Goal: Find specific page/section: Find specific page/section

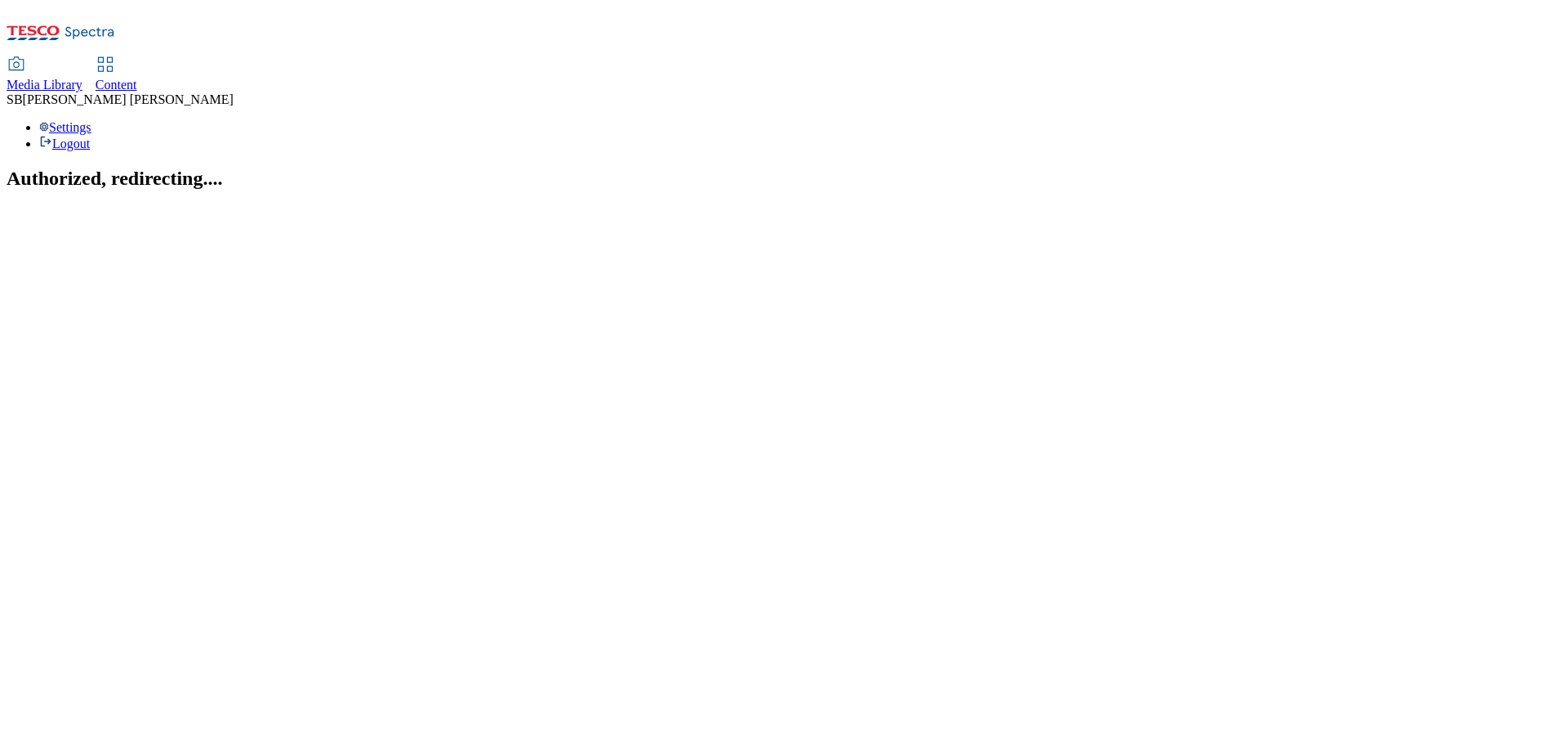
click at [83, 59] on link "Media Library" at bounding box center [45, 75] width 76 height 34
select select "flare-ghs"
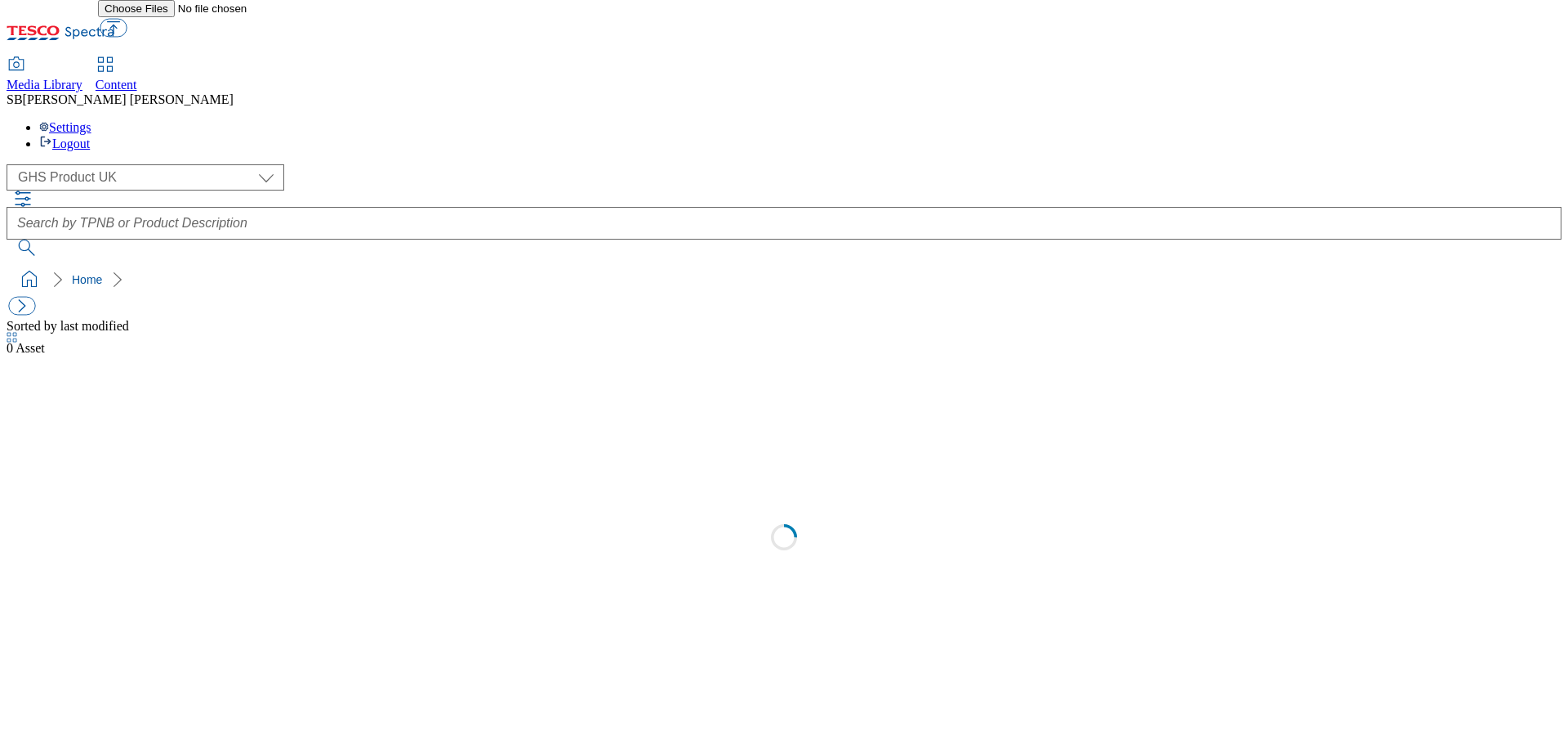
click at [137, 78] on div "Content" at bounding box center [116, 85] width 42 height 15
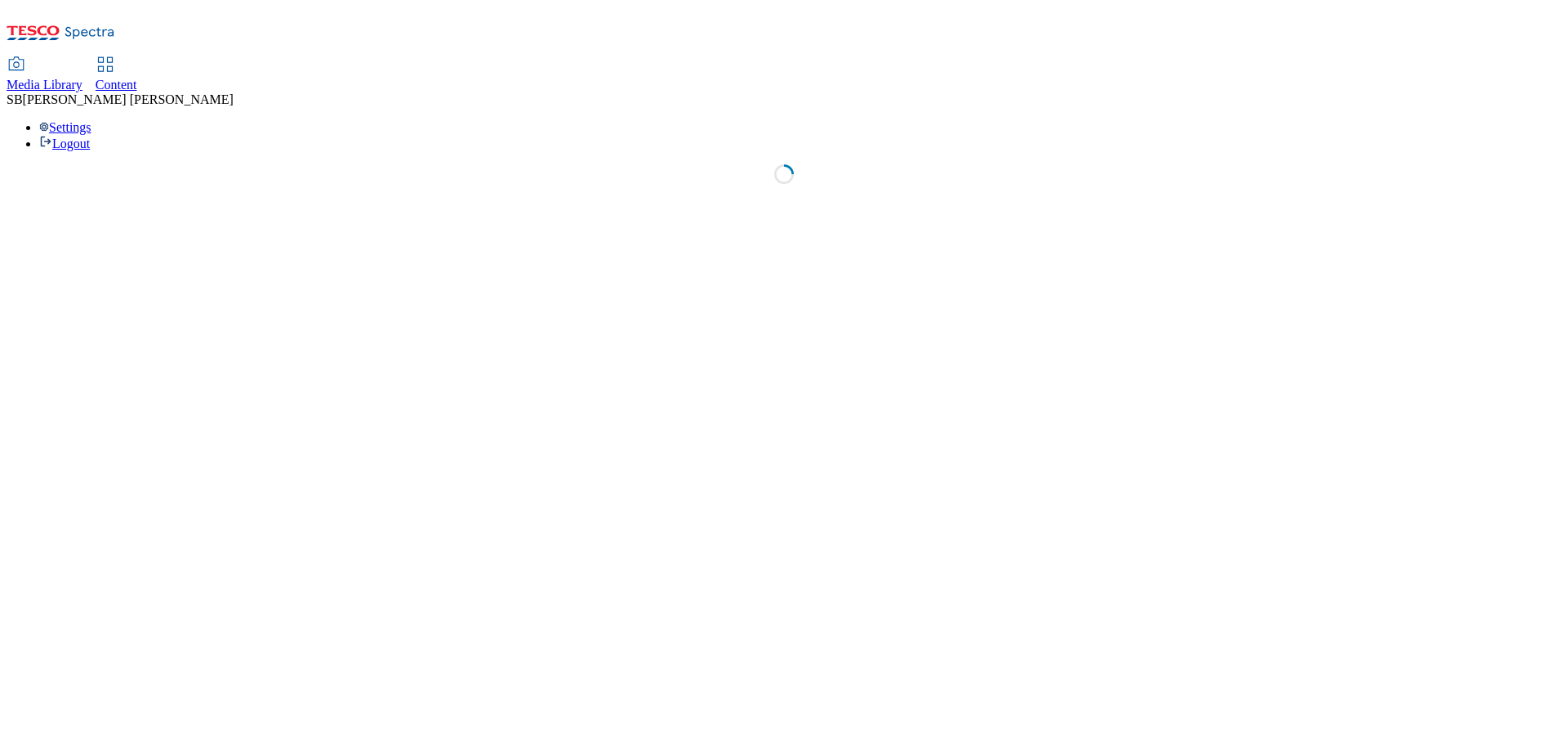
click at [137, 78] on span "Content" at bounding box center [116, 85] width 42 height 14
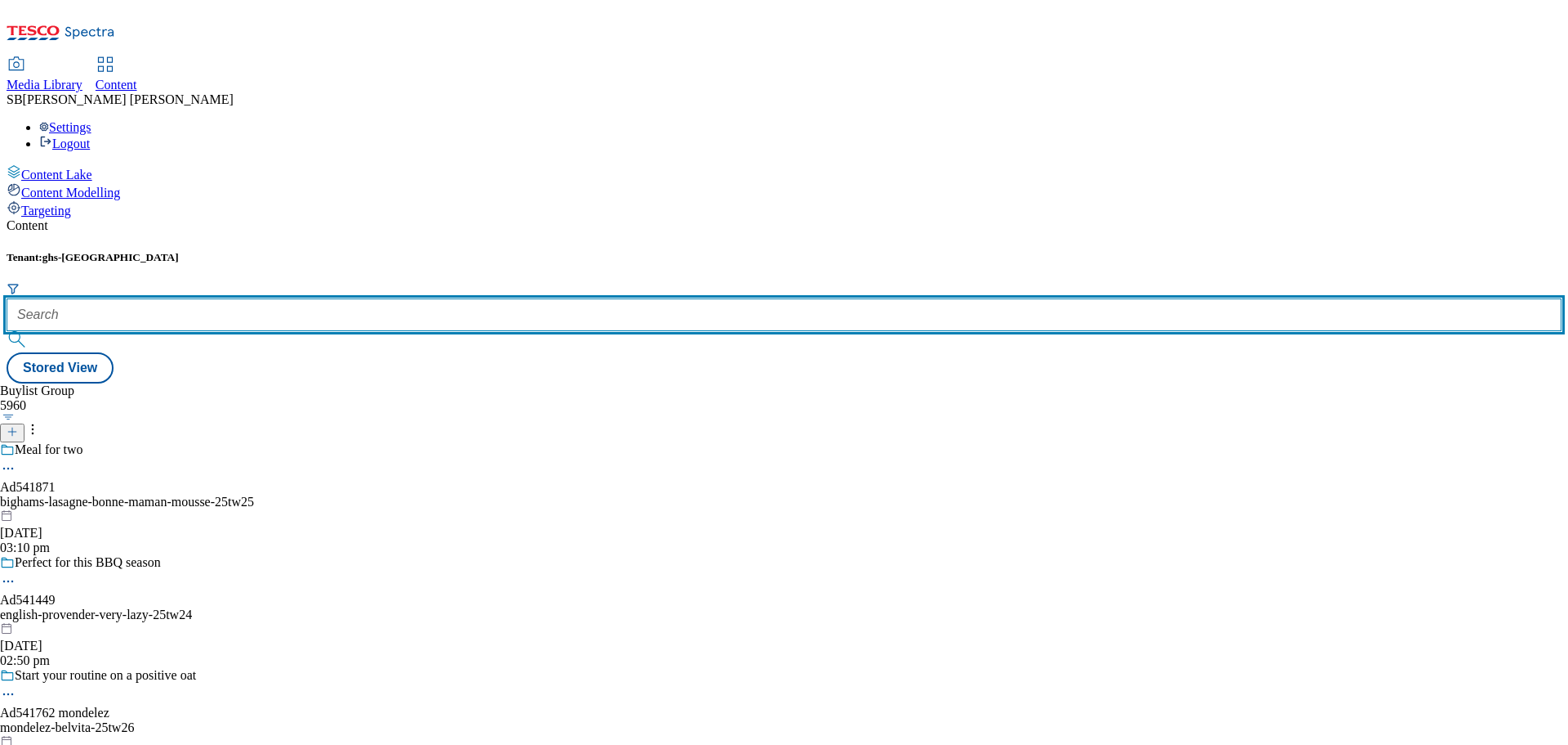
click at [358, 298] on input "text" at bounding box center [784, 315] width 1555 height 33
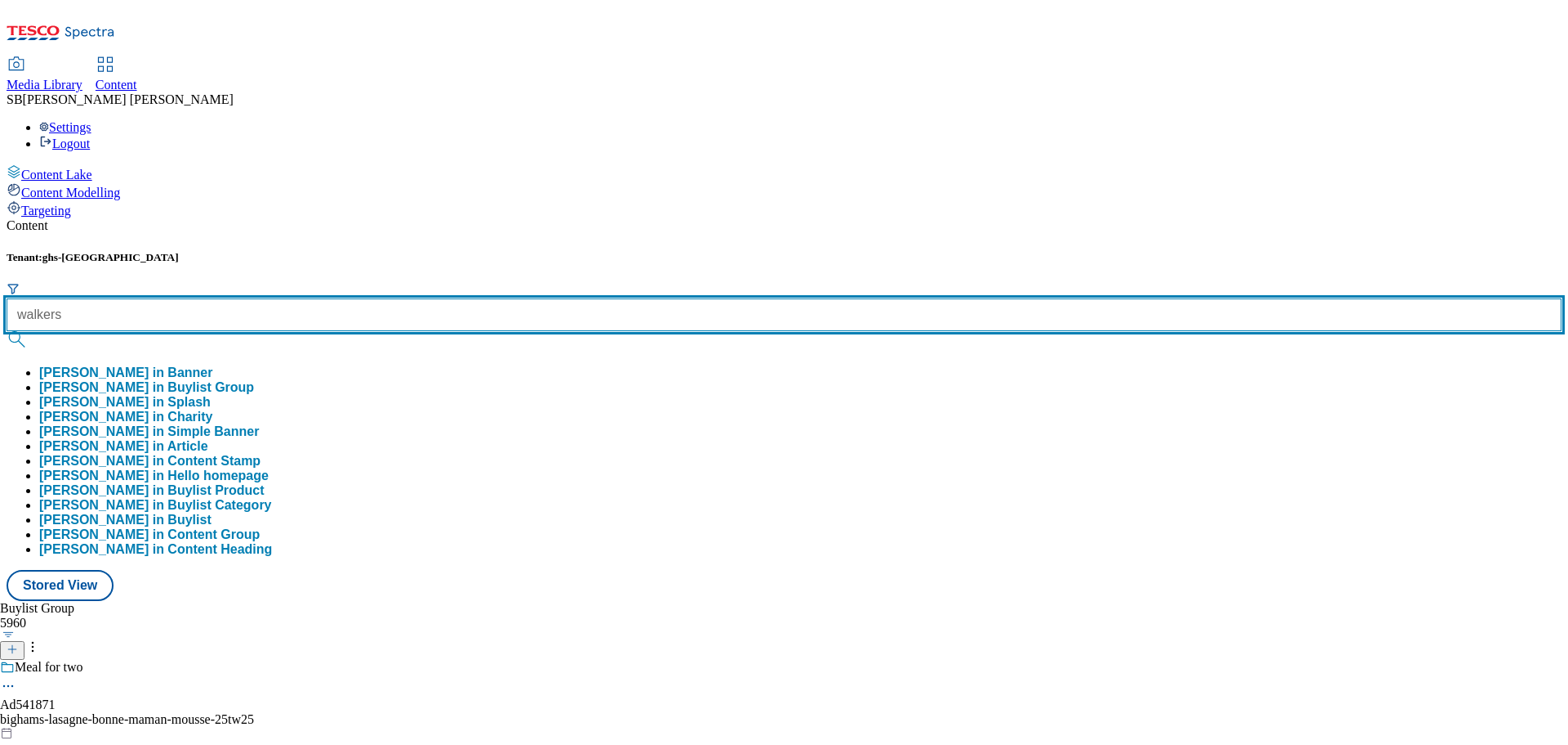
click at [7, 331] on button "submit" at bounding box center [18, 338] width 22 height 17
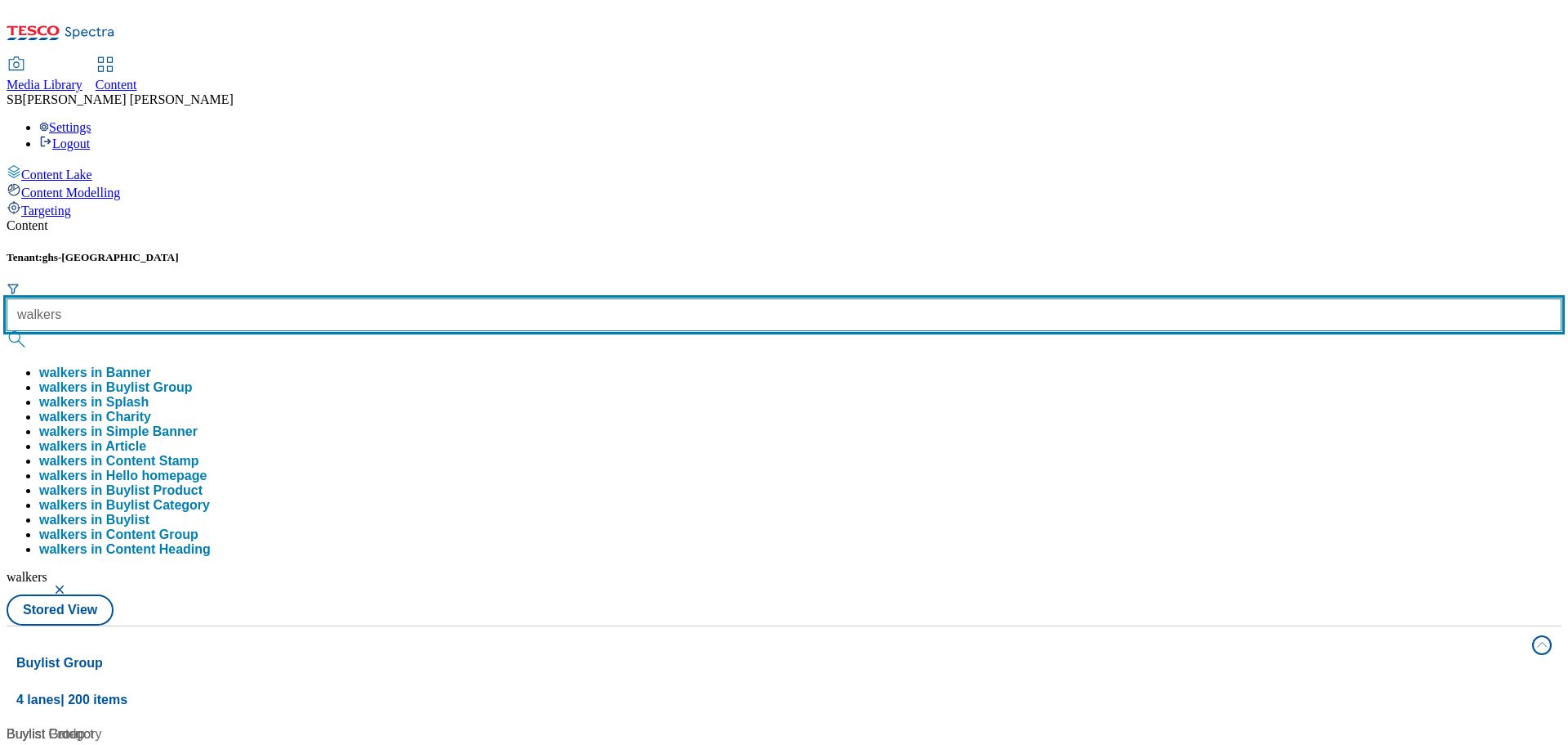
click at [367, 298] on input "walkers" at bounding box center [784, 315] width 1555 height 33
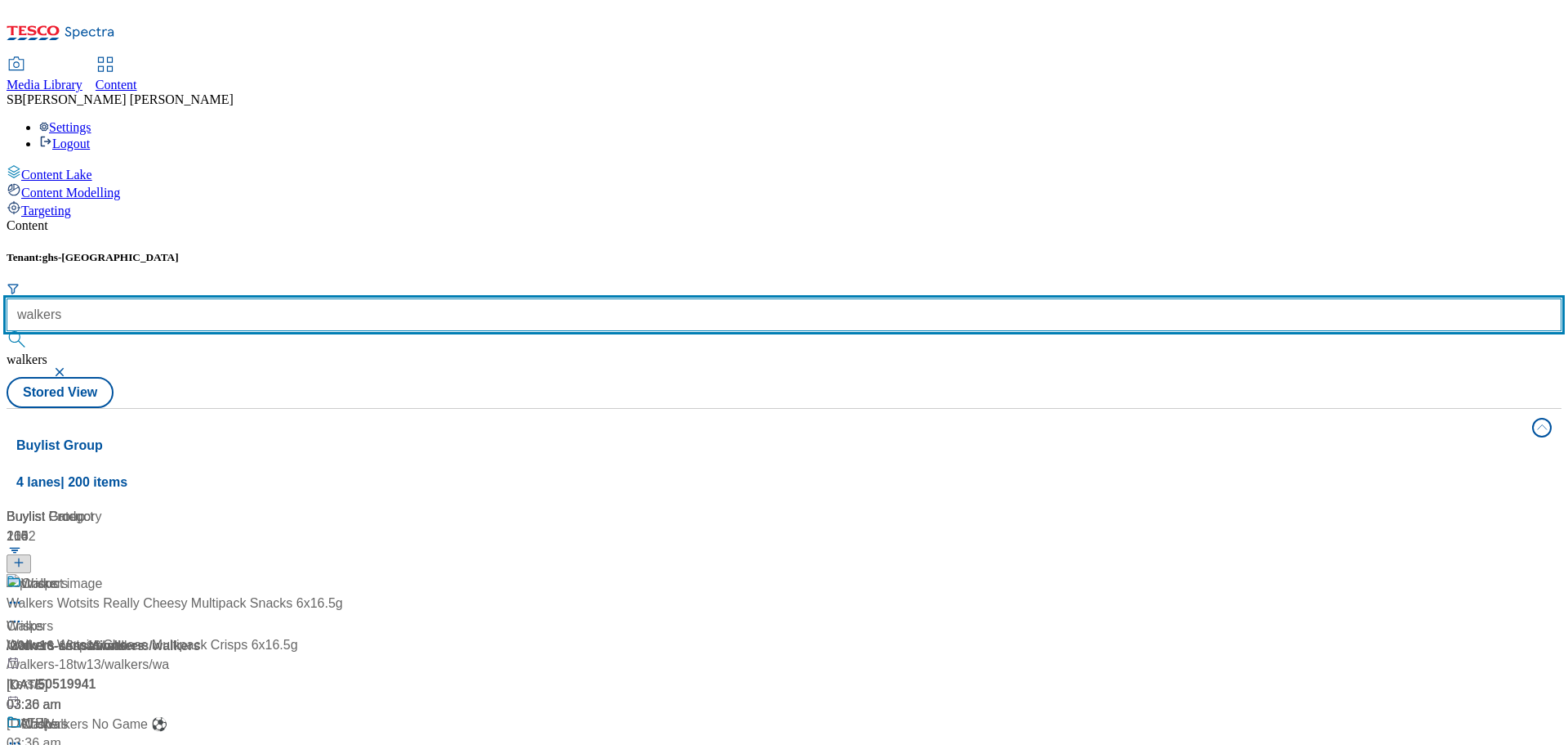
click at [367, 298] on input "walkers" at bounding box center [784, 315] width 1555 height 33
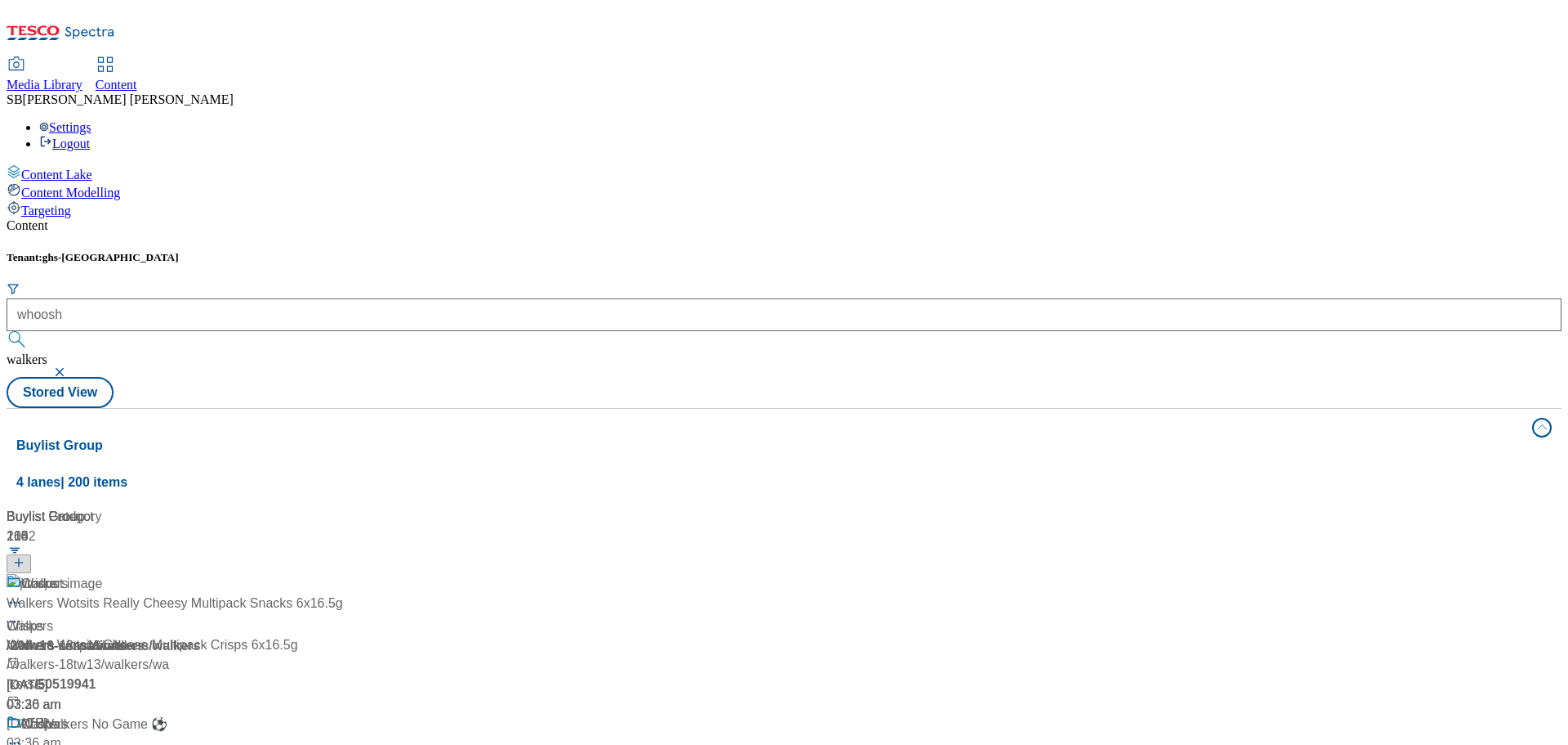
drag, startPoint x: 452, startPoint y: 129, endPoint x: 527, endPoint y: 137, distance: 75.4
click at [29, 331] on button "submit" at bounding box center [18, 338] width 22 height 17
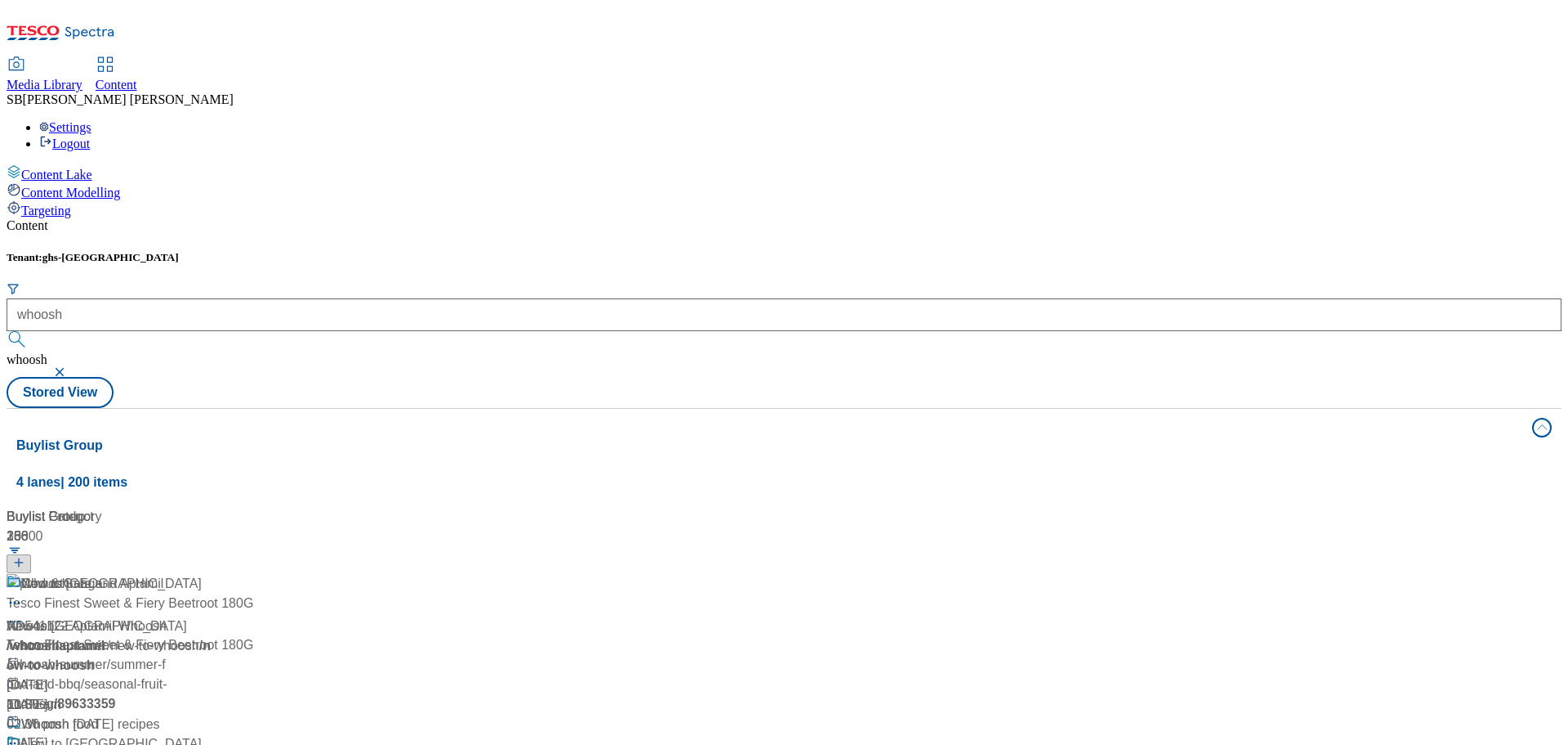
scroll to position [6097, 0]
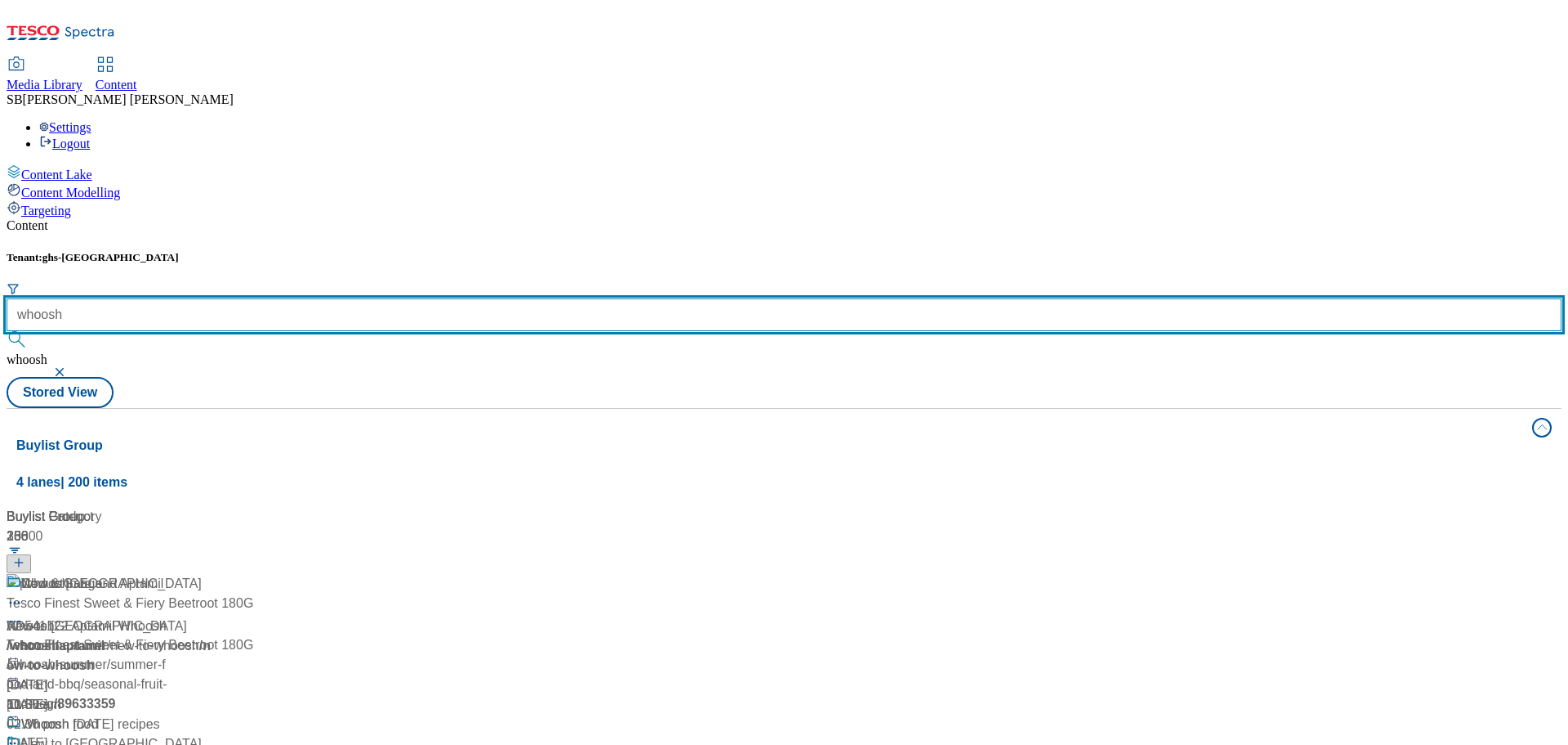
click at [416, 298] on input "whoosh" at bounding box center [784, 315] width 1555 height 33
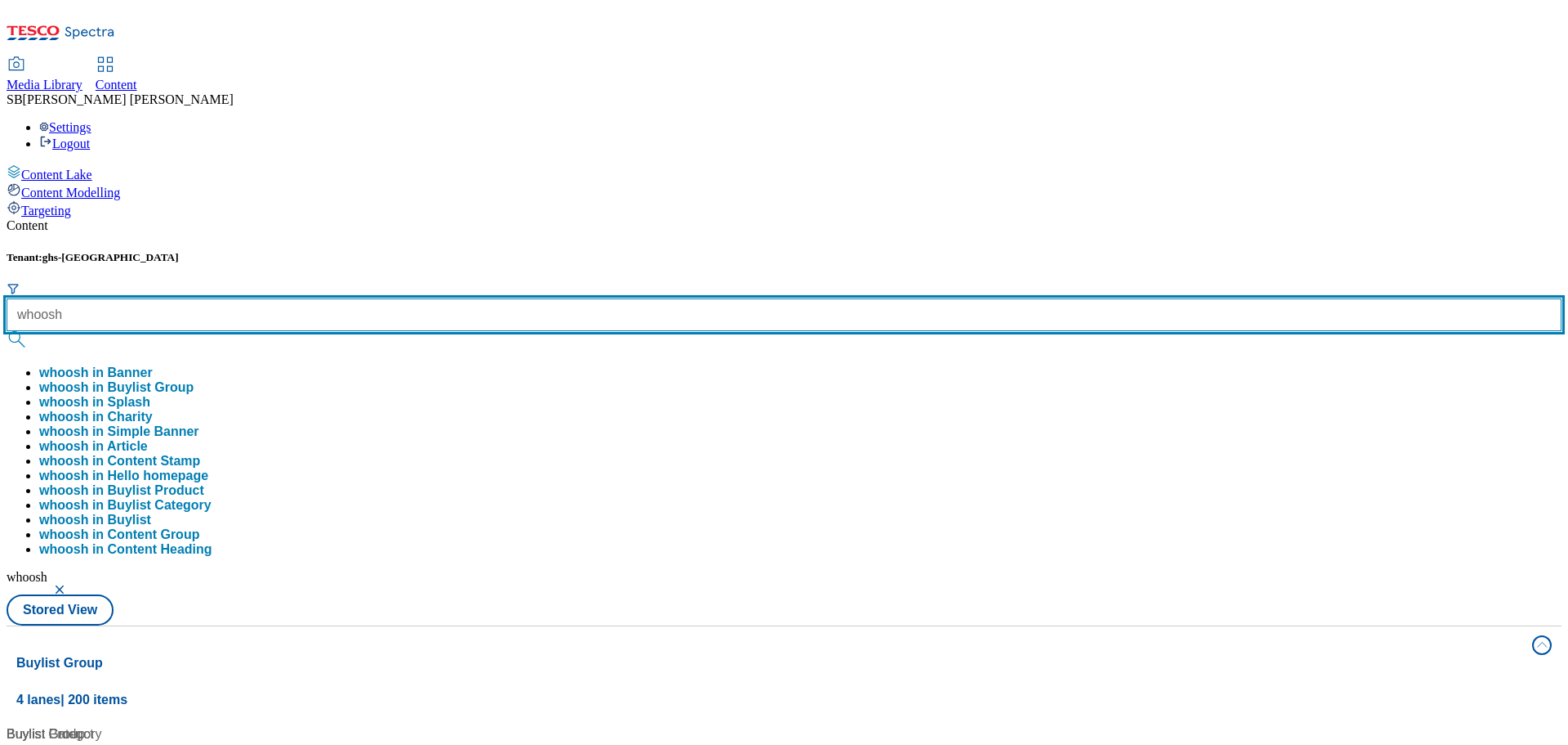
scroll to position [0, 0]
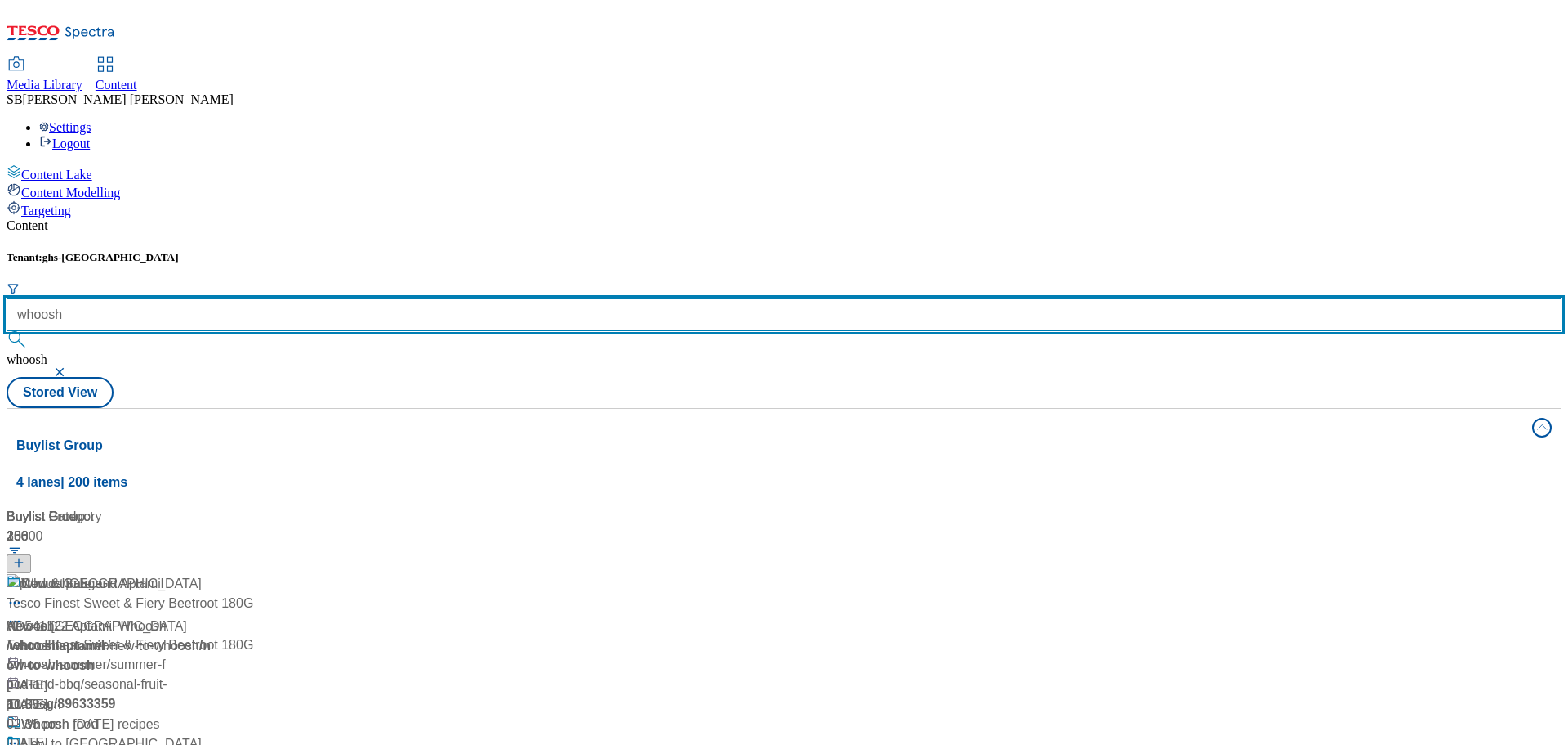
click at [383, 298] on input "whoosh" at bounding box center [784, 315] width 1555 height 33
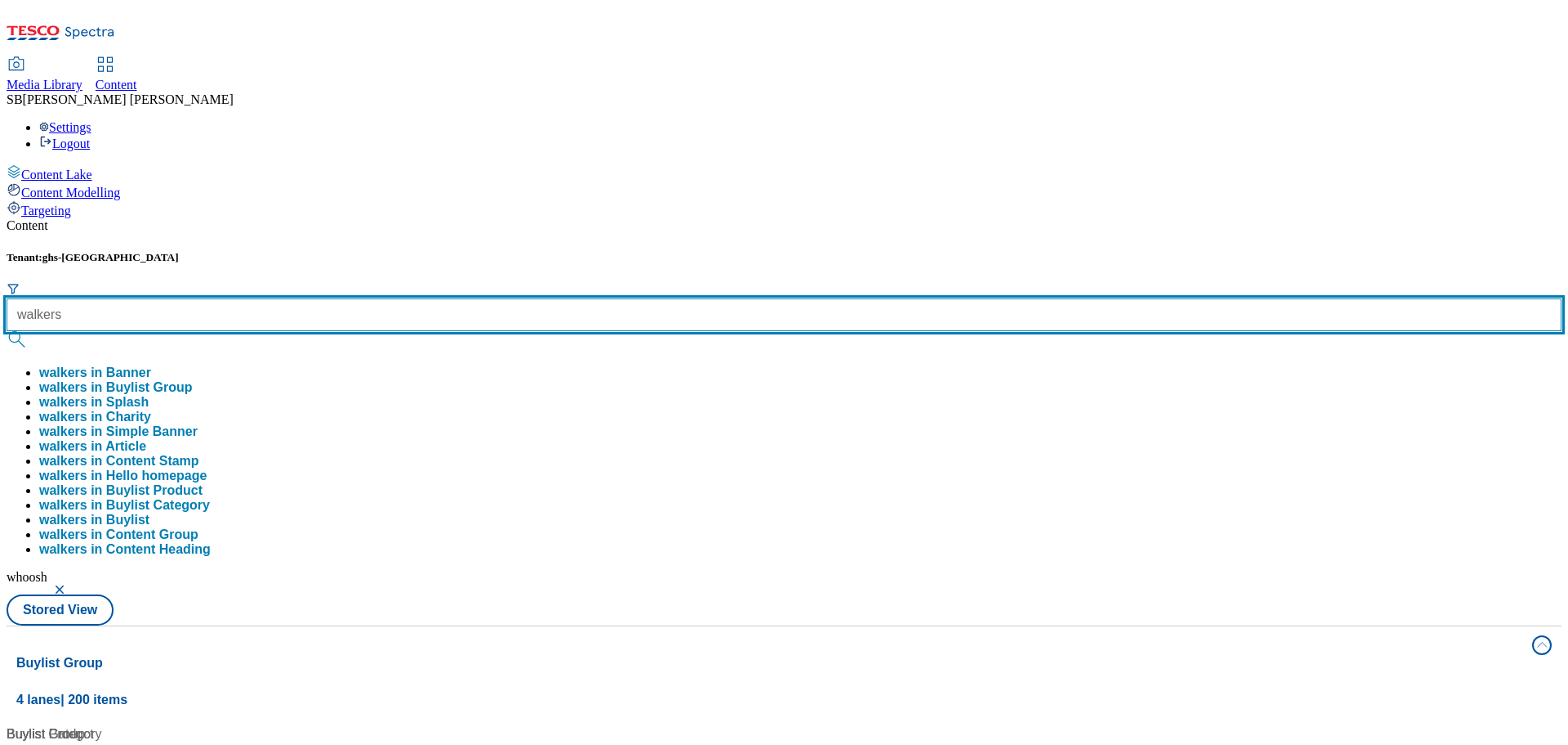
type input "walkers"
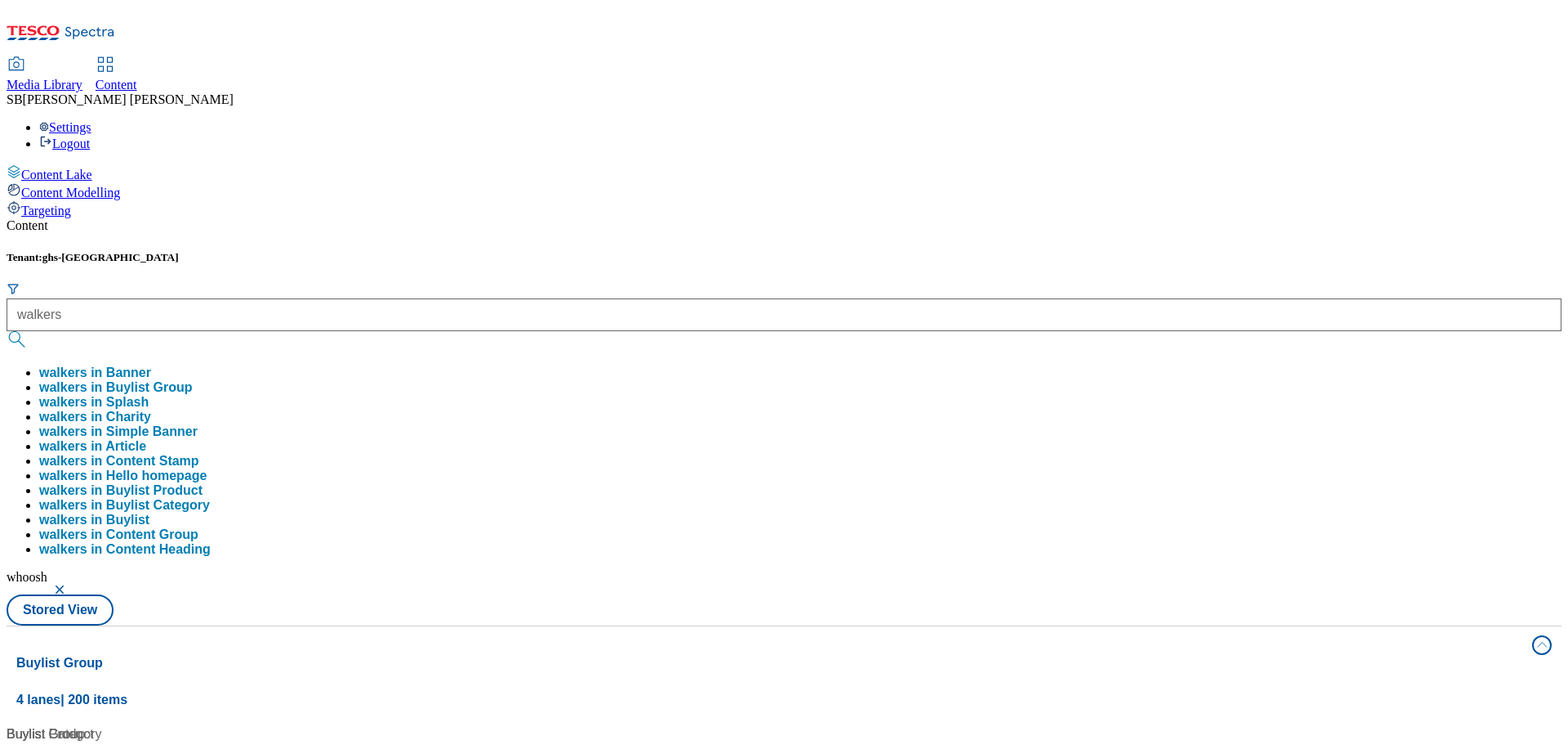
click at [193, 380] on button "walkers in Buylist Group" at bounding box center [116, 387] width 154 height 15
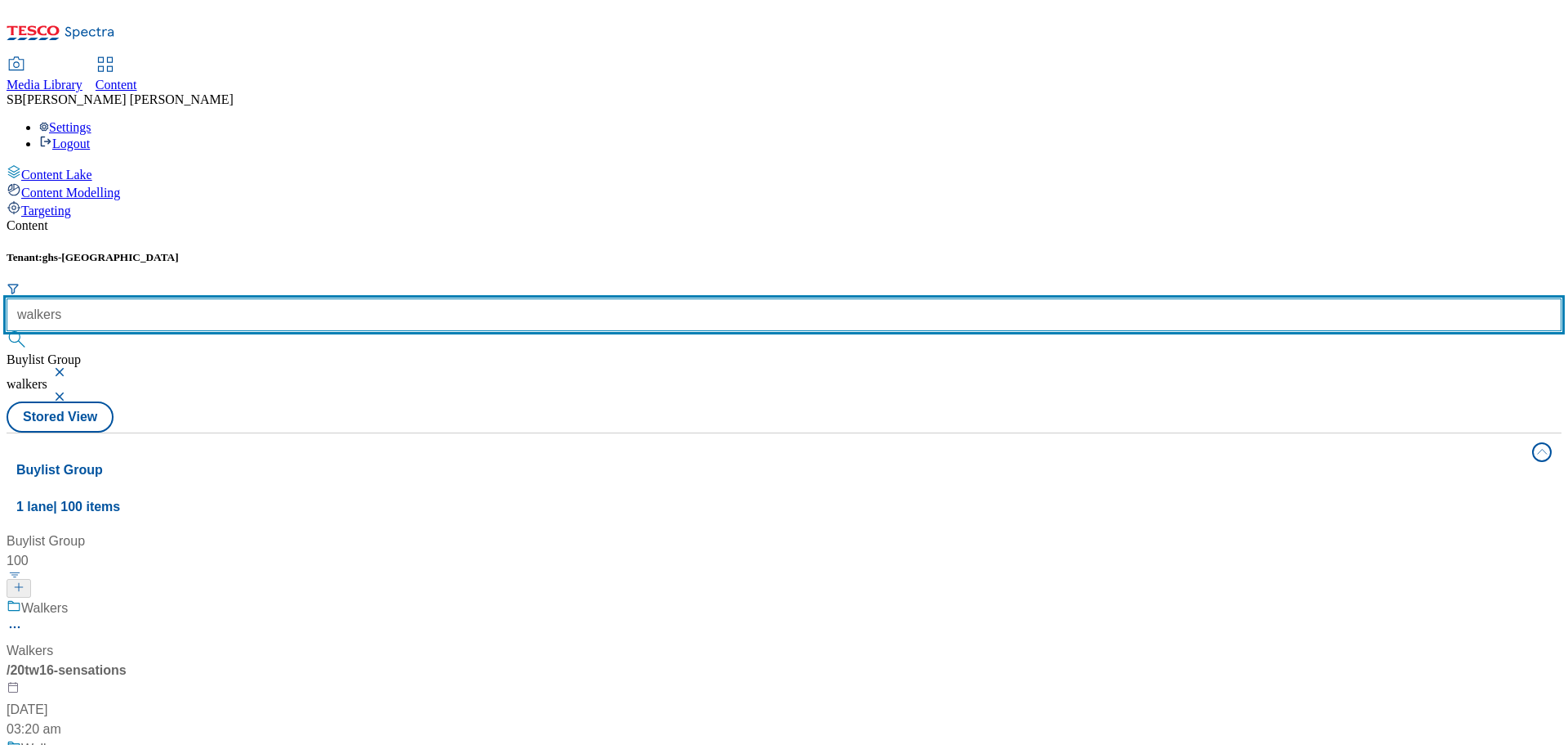
click at [385, 298] on input "walkers" at bounding box center [784, 315] width 1555 height 33
click at [386, 298] on input "walkers" at bounding box center [784, 315] width 1555 height 33
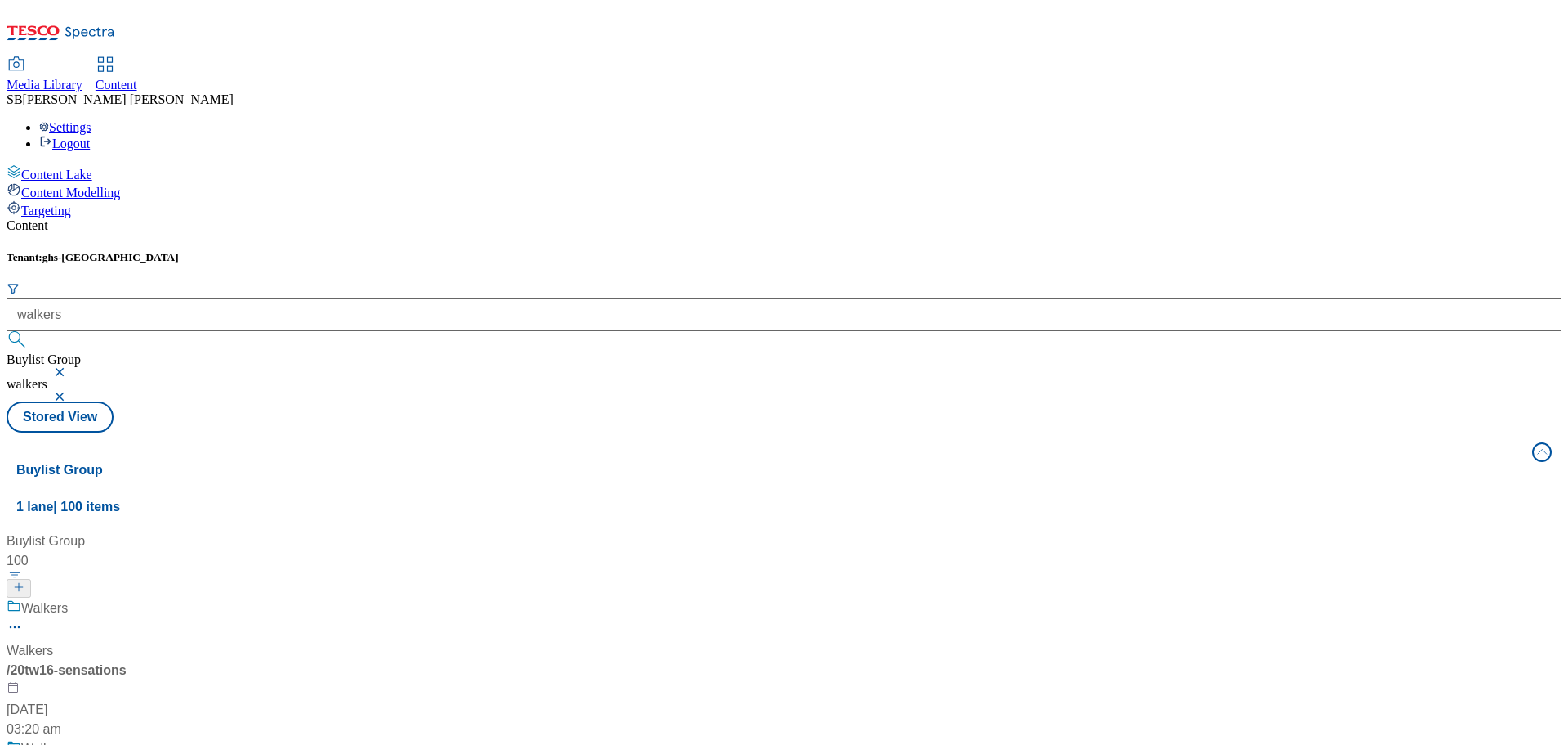
click at [69, 367] on button "button" at bounding box center [60, 372] width 17 height 10
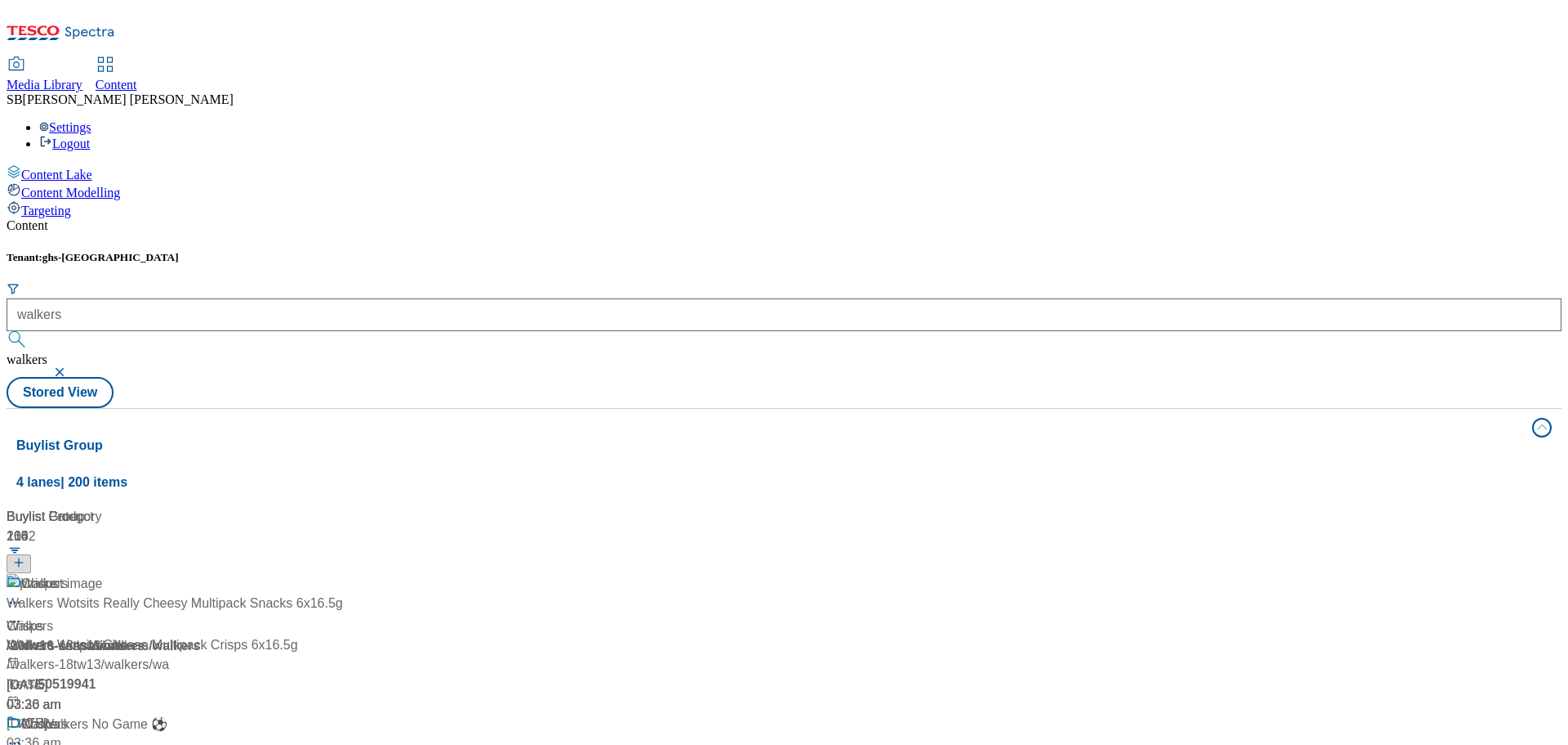
click at [69, 367] on button "button" at bounding box center [60, 372] width 17 height 10
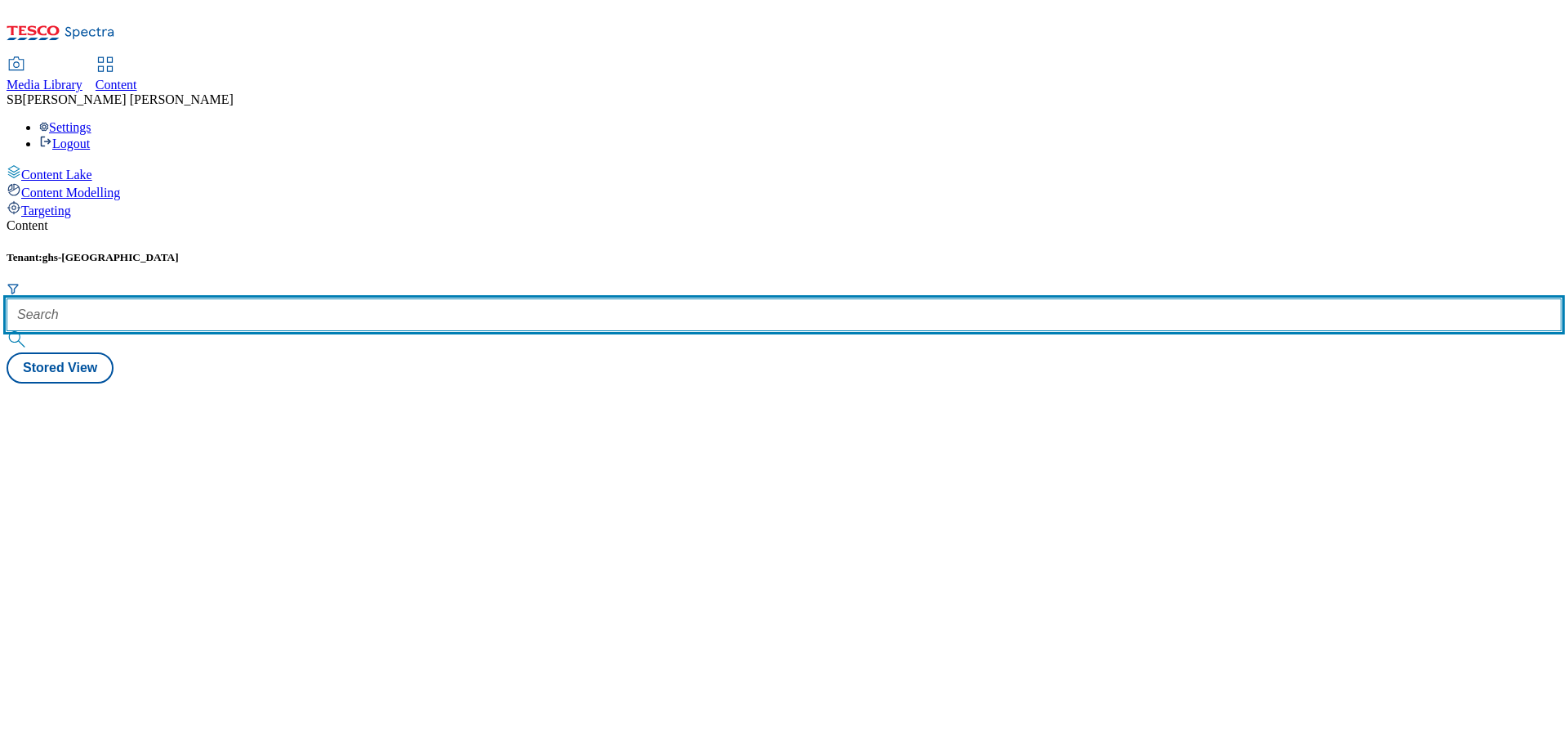
click at [401, 298] on input "text" at bounding box center [784, 315] width 1555 height 33
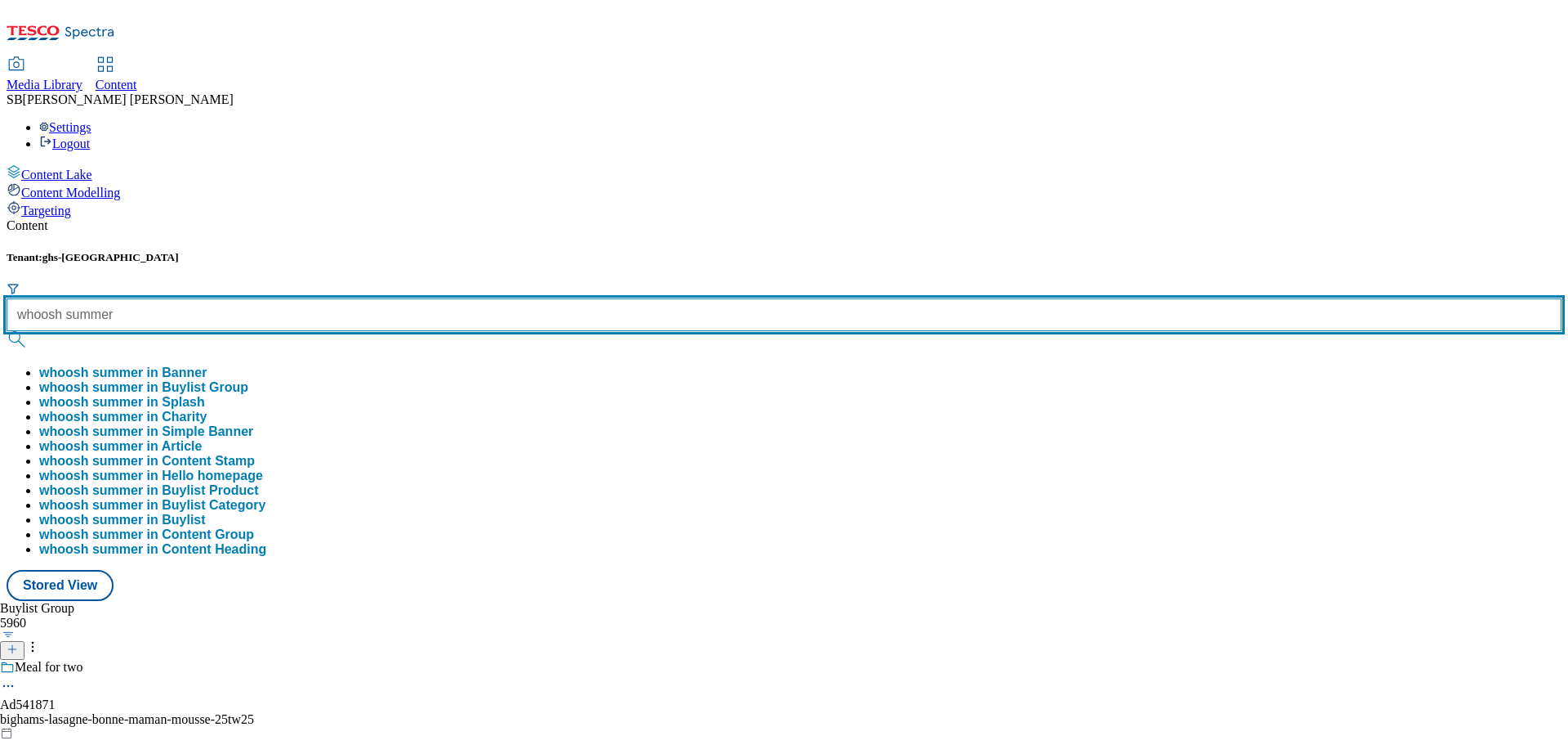
type input "whoosh summer"
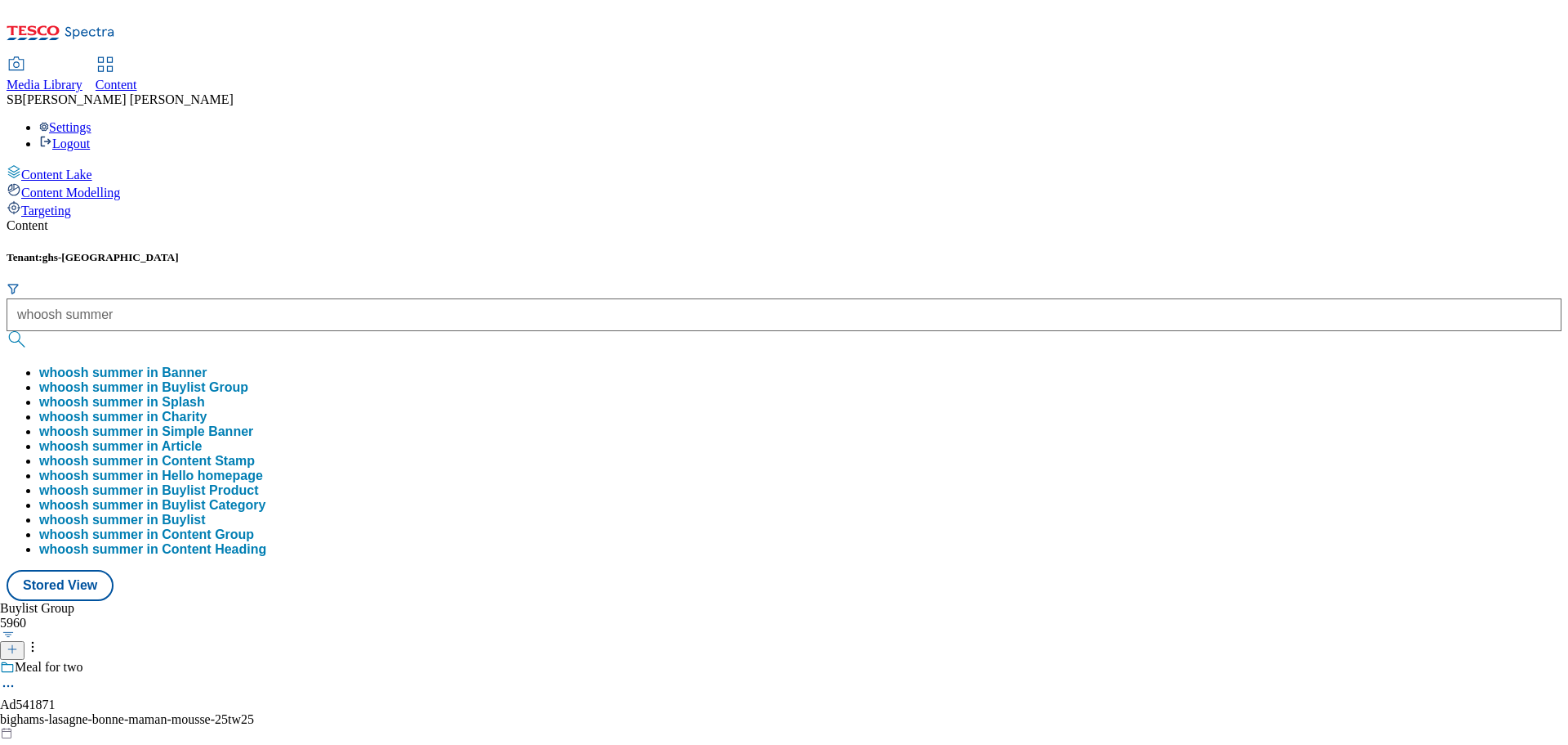
click at [600, 251] on div "Tenant: ghs-uk whoosh summer whoosh summer in [GEOGRAPHIC_DATA] whoosh summer i…" at bounding box center [784, 425] width 1555 height 350
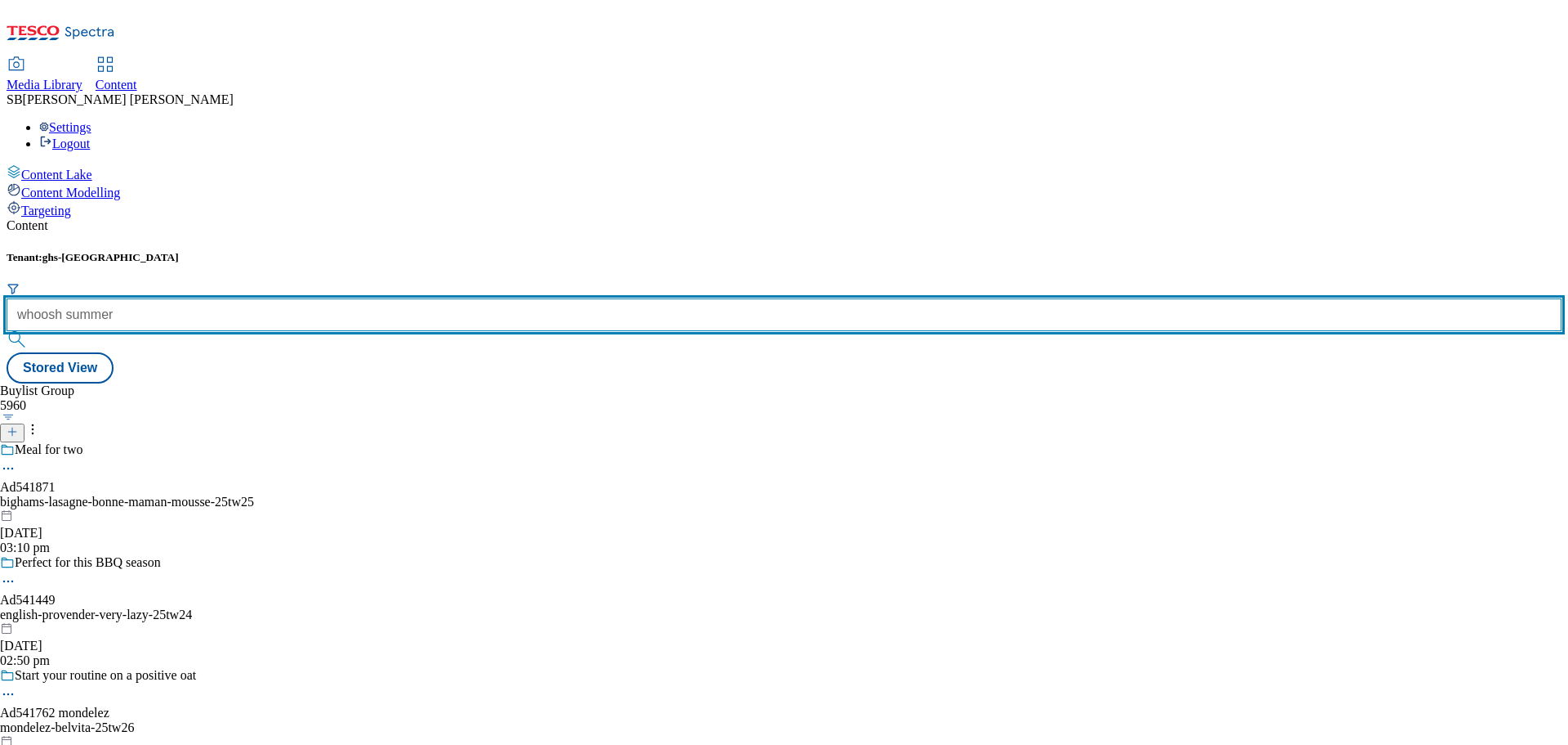
click at [424, 298] on input "whoosh summer" at bounding box center [784, 315] width 1555 height 33
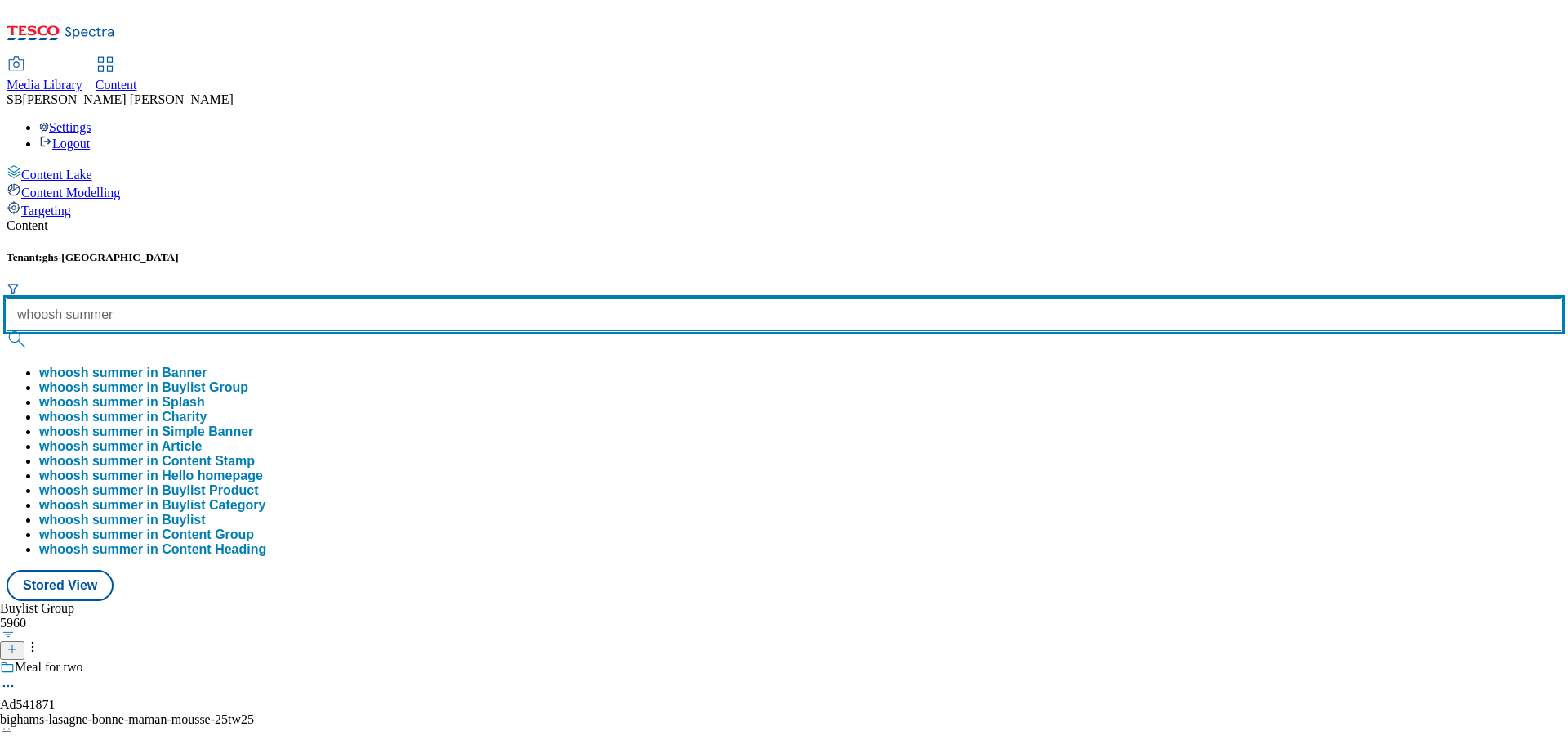
click at [7, 331] on button "submit" at bounding box center [18, 338] width 22 height 17
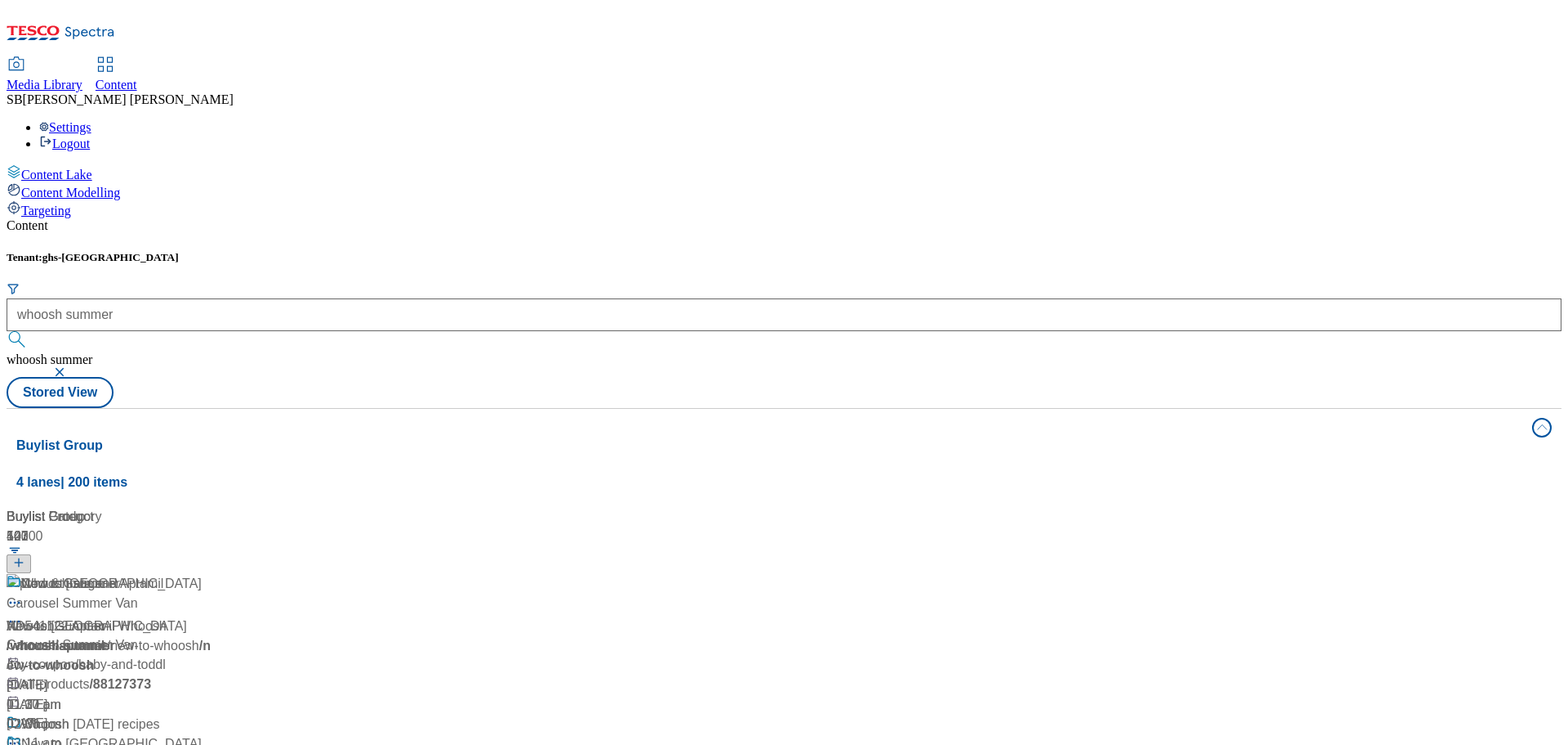
click at [831, 251] on div "Tenant: ghs-uk whoosh summer whoosh summer Stored View" at bounding box center [784, 329] width 1555 height 157
click at [210, 636] on div "/ whoosh-summer" at bounding box center [109, 646] width 205 height 20
